Goal: Transaction & Acquisition: Purchase product/service

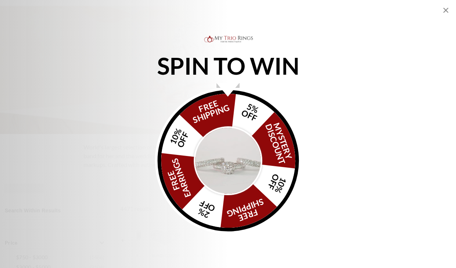
scroll to position [53, 0]
click at [447, 10] on icon "Close popup" at bounding box center [446, 10] width 5 height 5
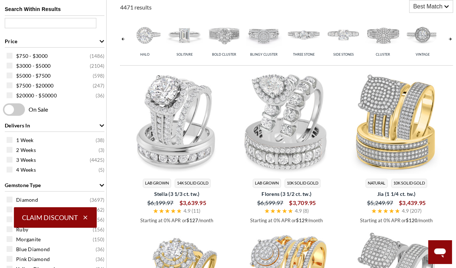
scroll to position [0, 0]
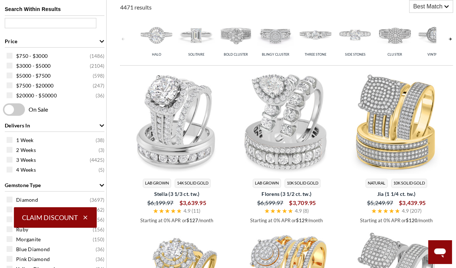
click at [355, 33] on img at bounding box center [355, 34] width 36 height 36
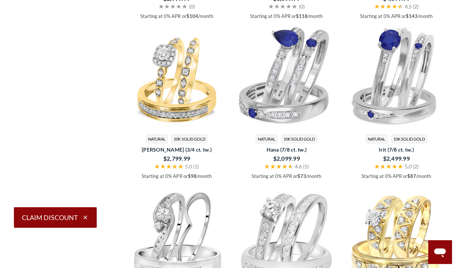
scroll to position [1299, 0]
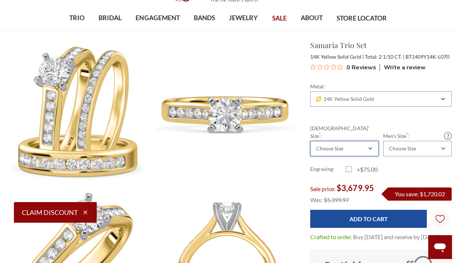
click at [370, 146] on icon "Combobox" at bounding box center [371, 148] width 4 height 4
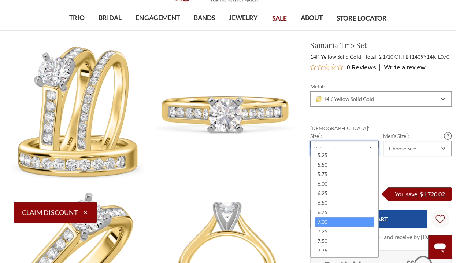
scroll to position [110, 0]
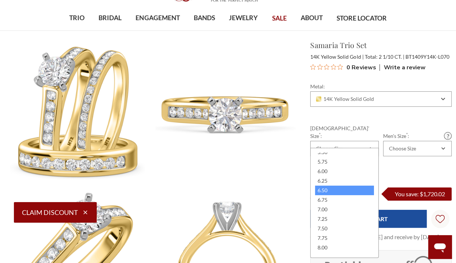
click at [324, 188] on div "6.50" at bounding box center [344, 191] width 59 height 10
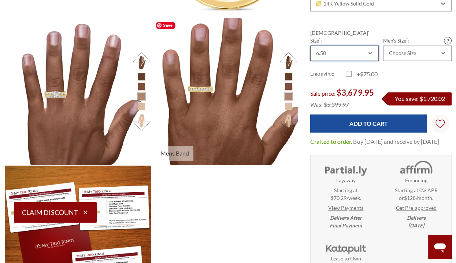
scroll to position [807, 0]
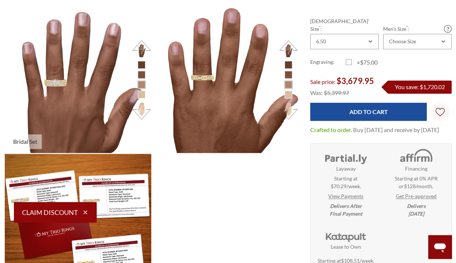
click at [141, 93] on li at bounding box center [142, 95] width 8 height 8
click at [141, 107] on button at bounding box center [142, 110] width 20 height 20
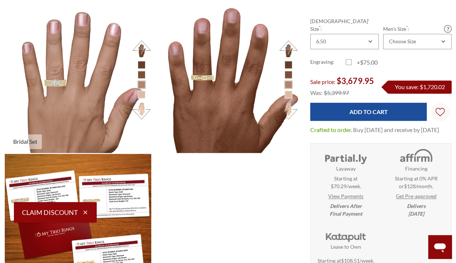
click at [141, 107] on button at bounding box center [142, 110] width 20 height 20
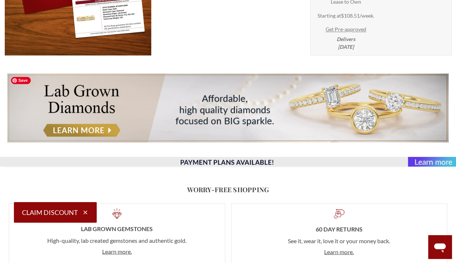
scroll to position [1063, 0]
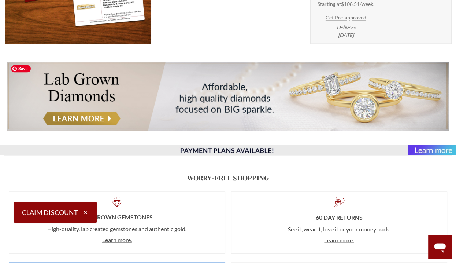
click at [360, 102] on img at bounding box center [228, 96] width 442 height 69
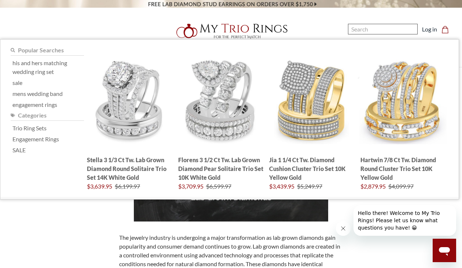
click at [360, 31] on input "Search" at bounding box center [383, 29] width 70 height 11
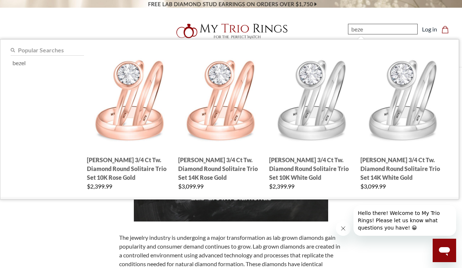
type input "bezel"
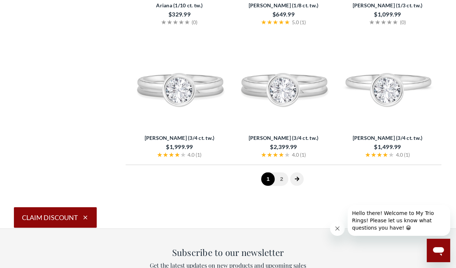
scroll to position [1320, 0]
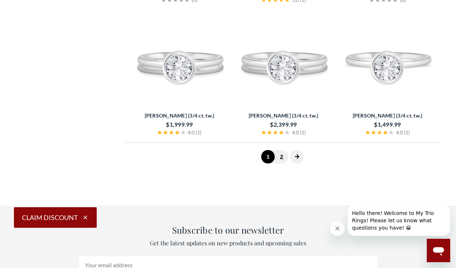
click at [281, 155] on link "2" at bounding box center [282, 157] width 14 height 14
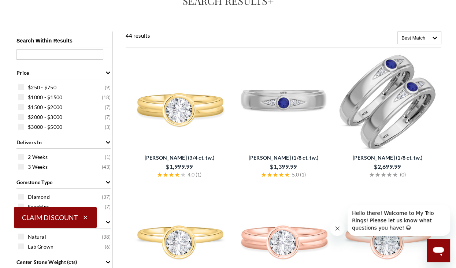
scroll to position [78, 0]
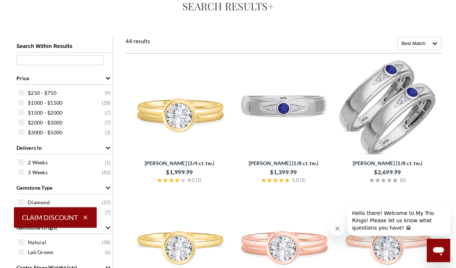
click at [175, 111] on img at bounding box center [180, 108] width 98 height 98
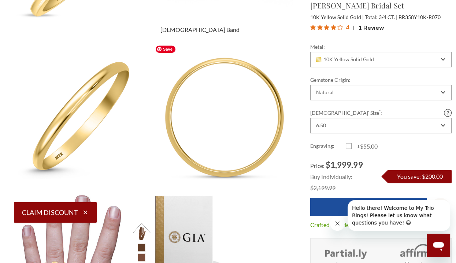
scroll to position [580, 0]
